Goal: Information Seeking & Learning: Learn about a topic

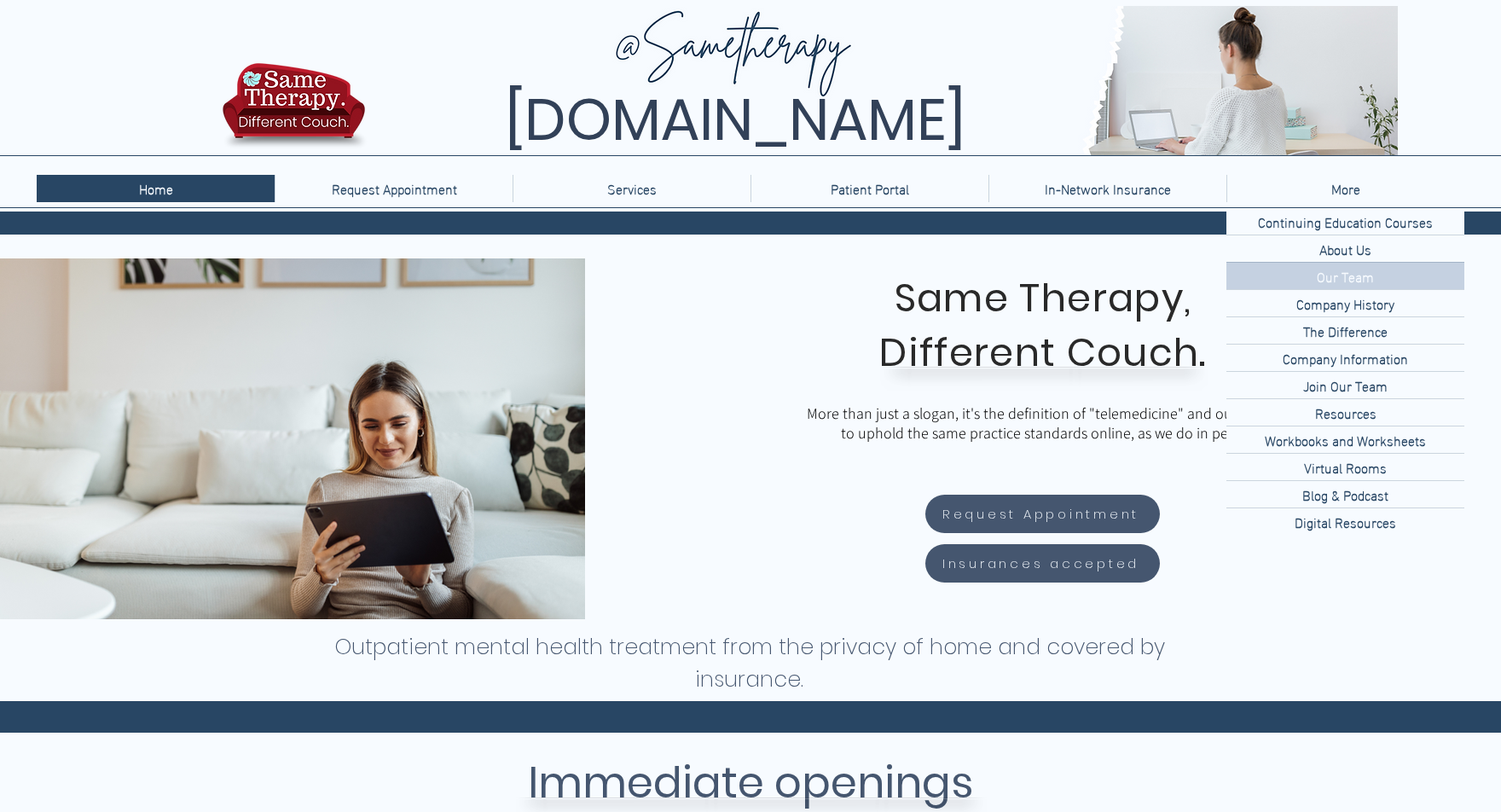
click at [1351, 277] on p "Our Team" at bounding box center [1345, 276] width 71 height 26
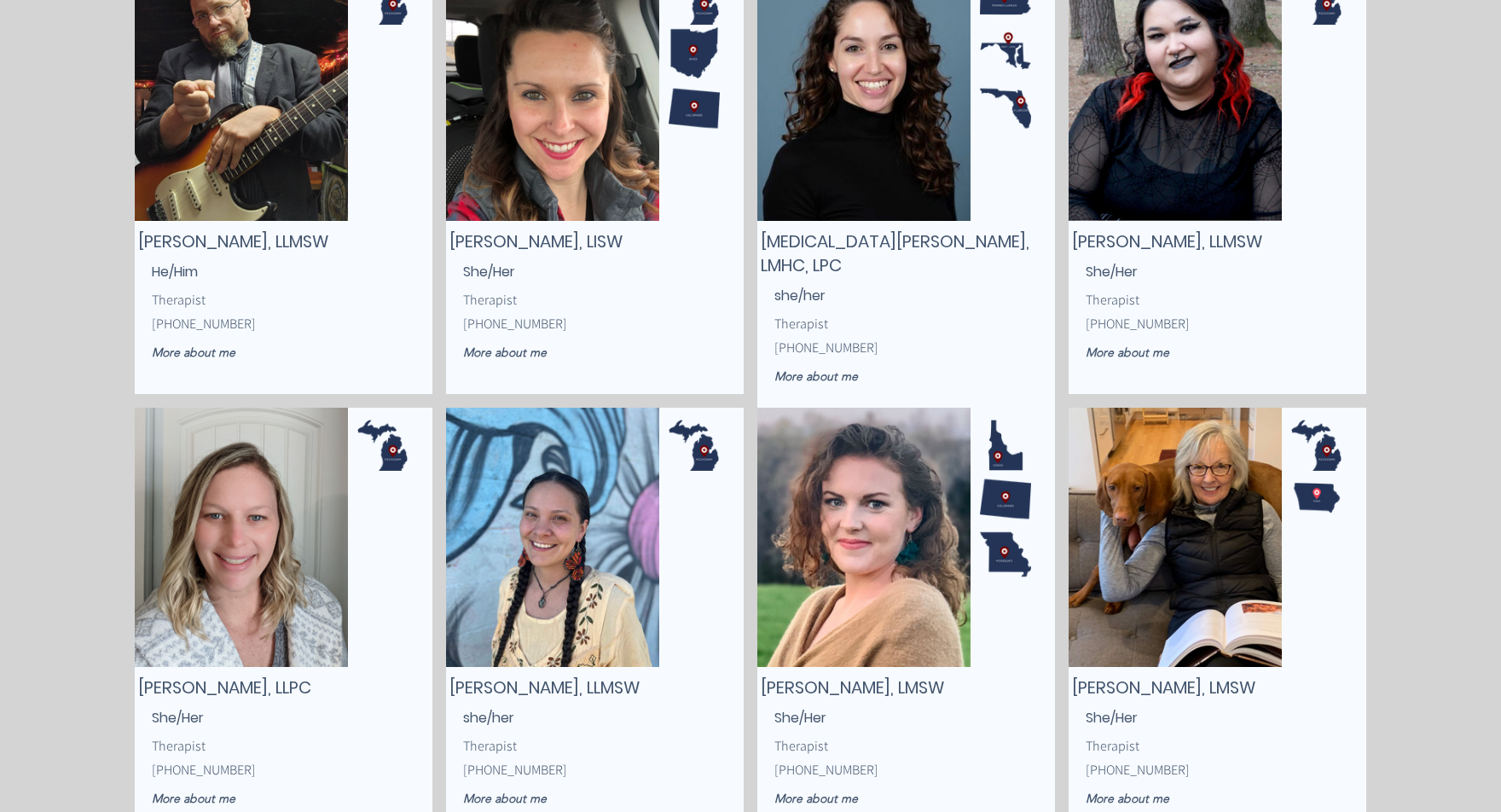
scroll to position [1970, 0]
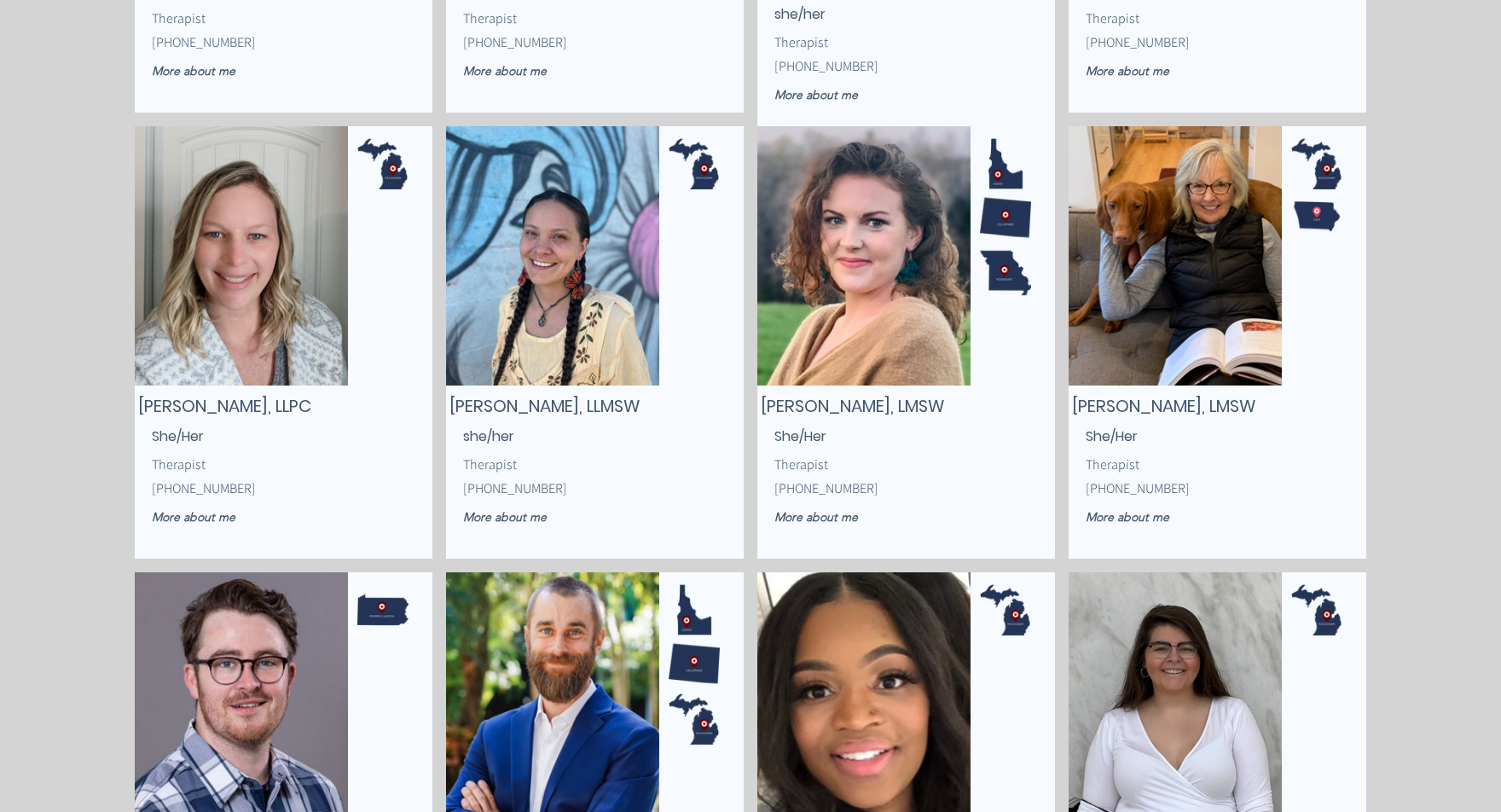
click at [558, 285] on img "main content" at bounding box center [552, 255] width 213 height 259
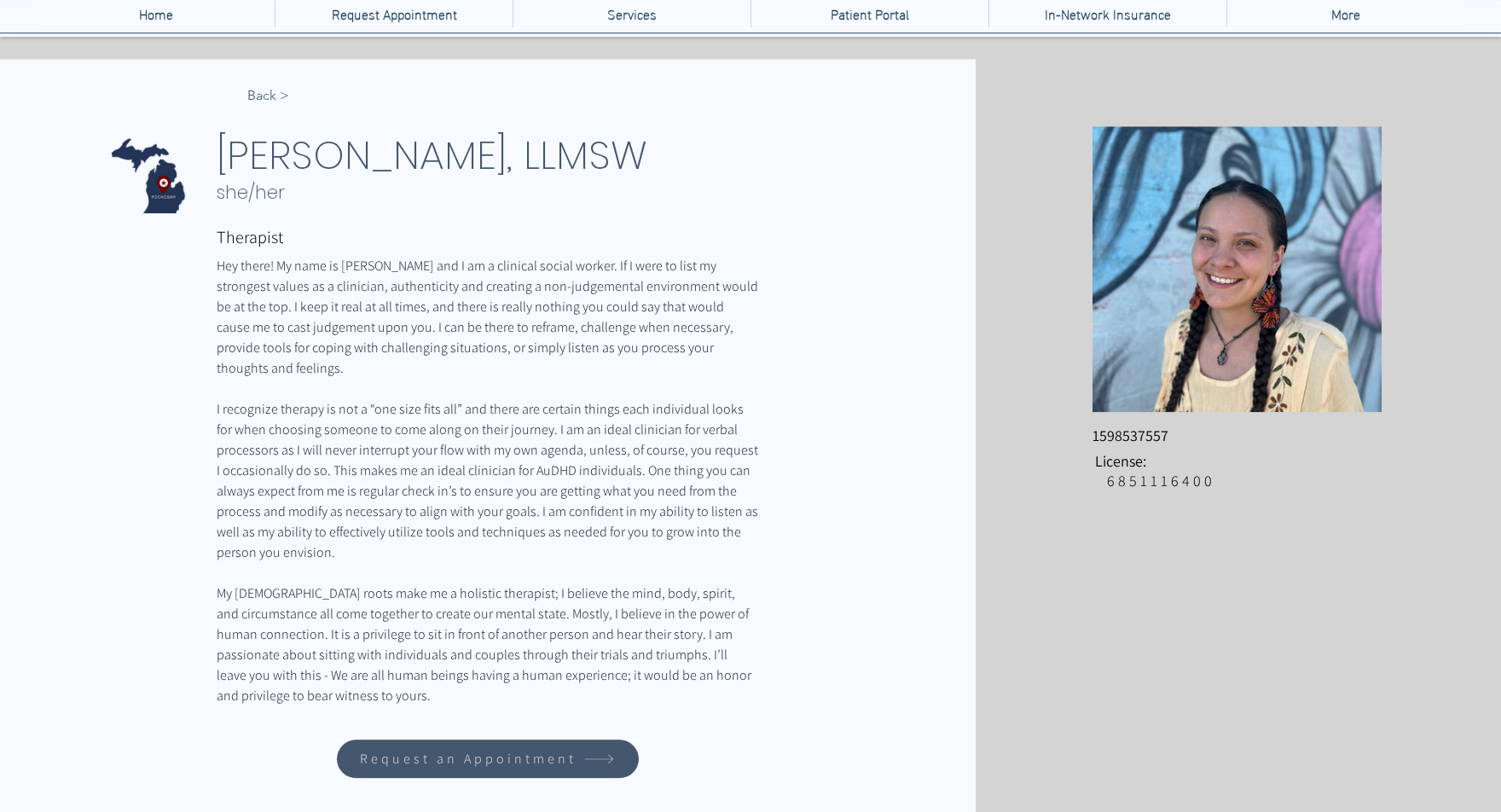
scroll to position [282, 0]
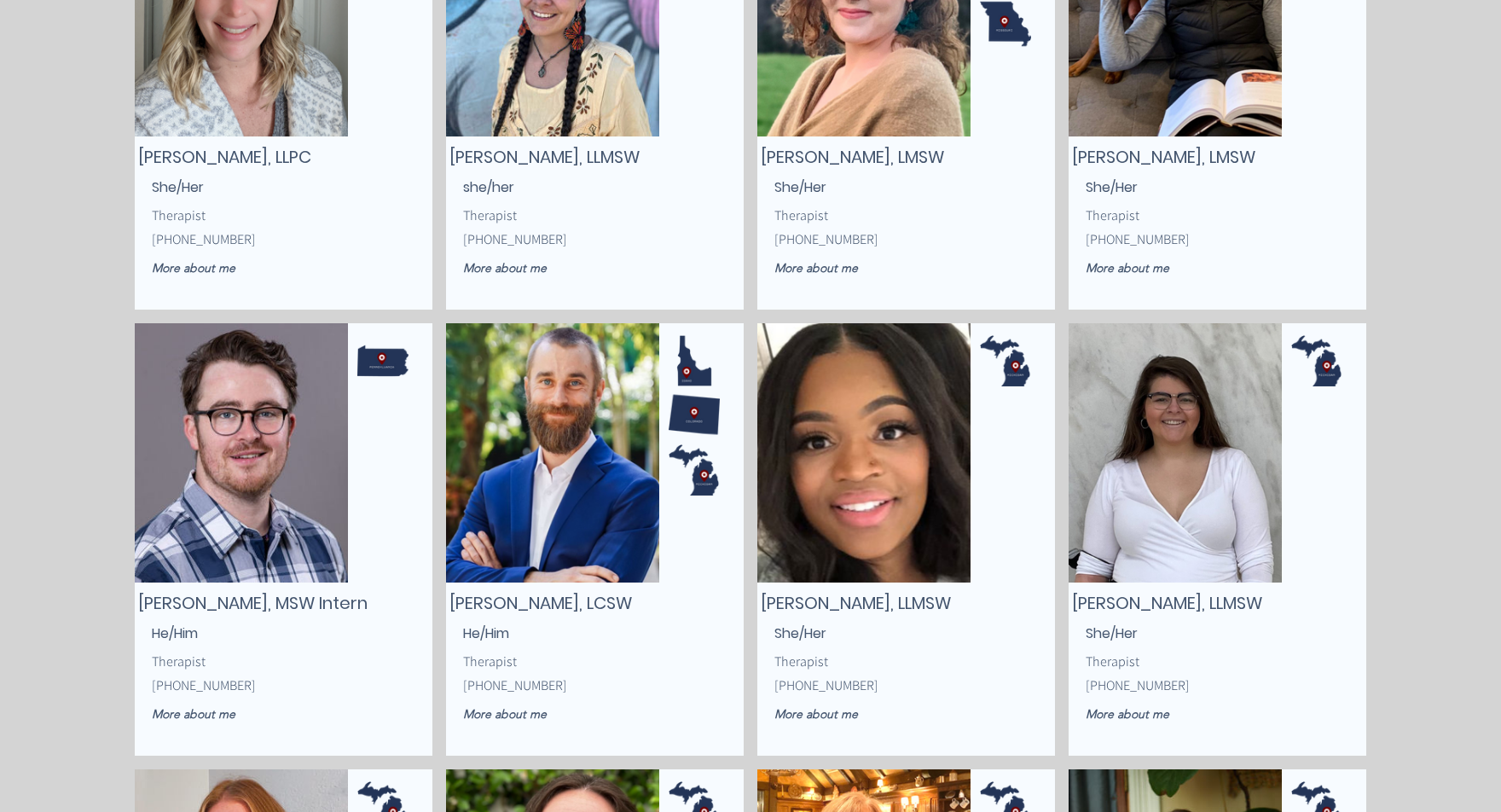
scroll to position [2250, 0]
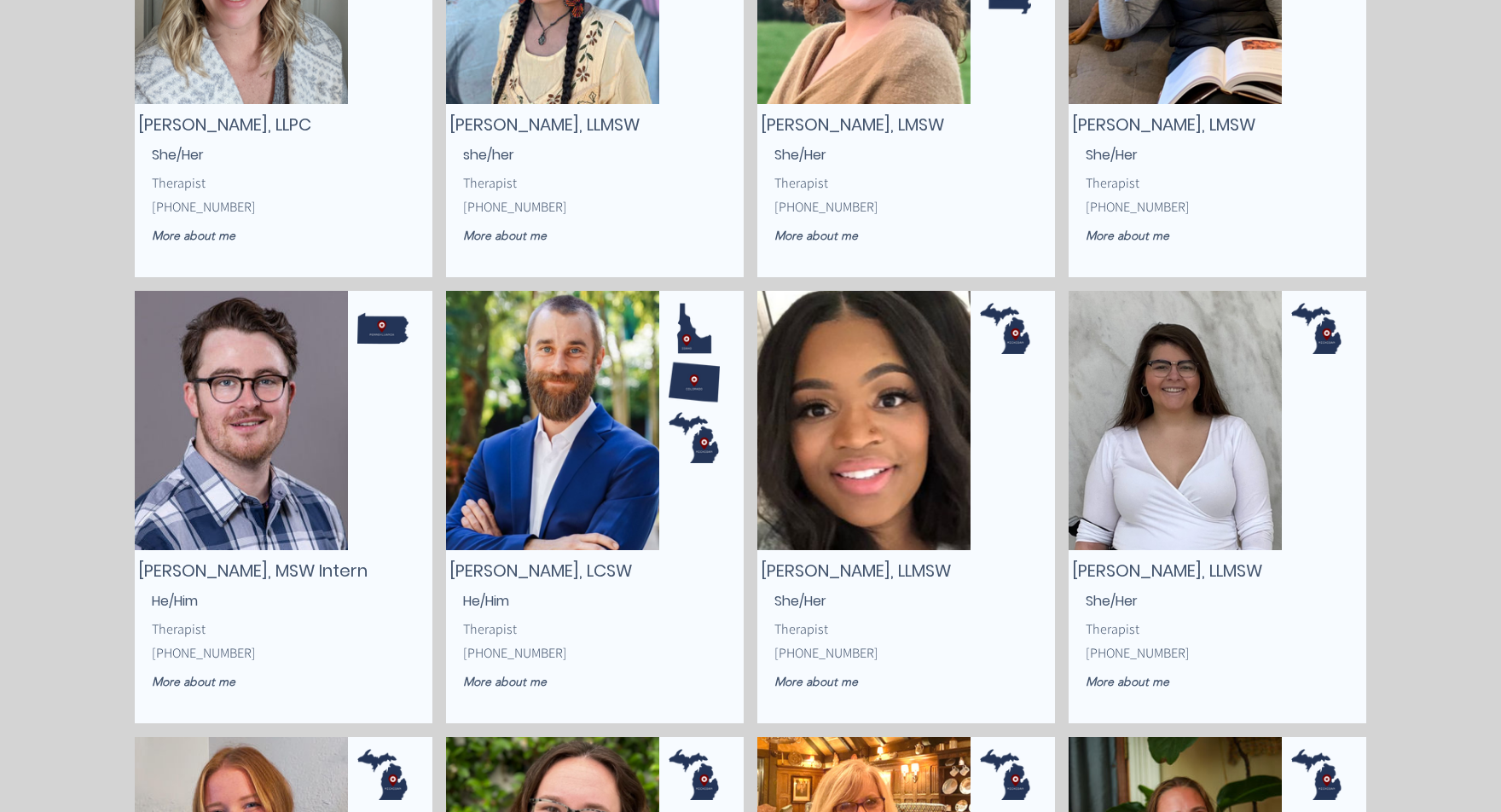
click at [893, 423] on img "main content" at bounding box center [863, 420] width 213 height 259
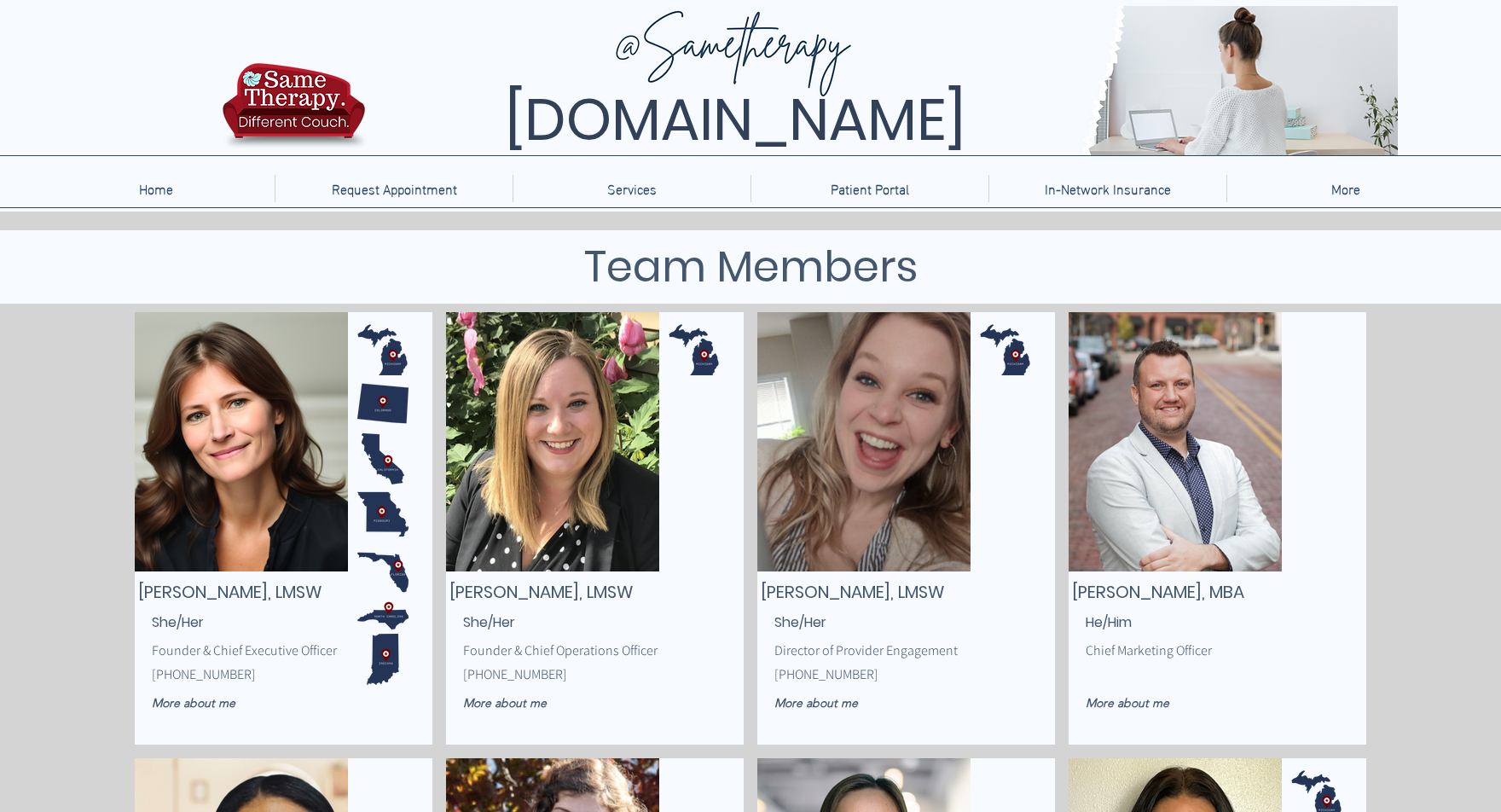
scroll to position [2250, 0]
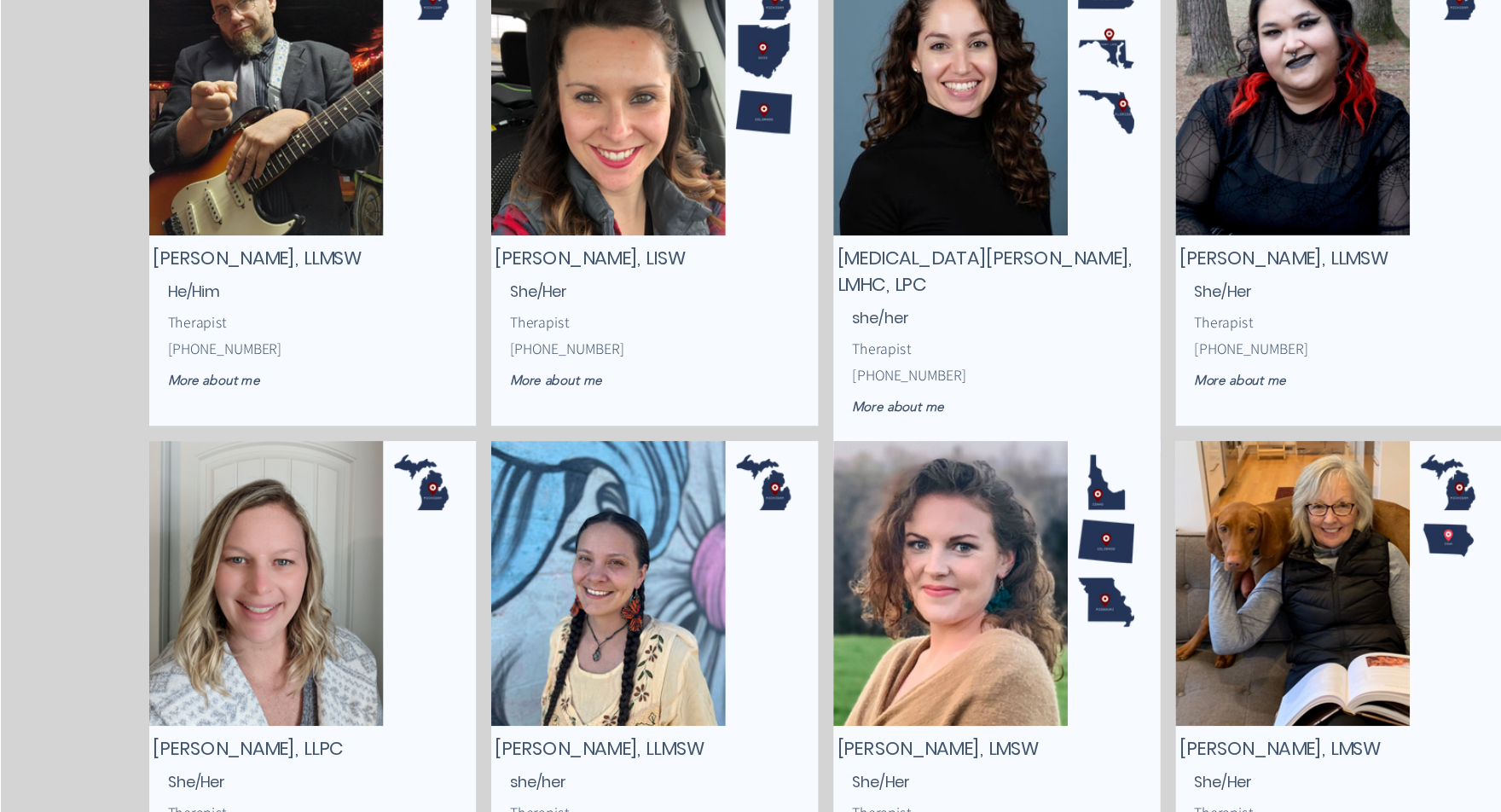
scroll to position [1694, 0]
